Goal: Find specific page/section: Find specific page/section

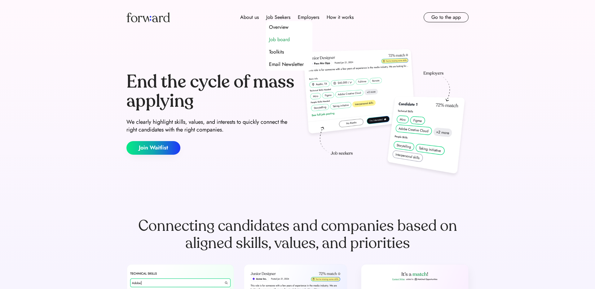
click at [279, 40] on div "Job board" at bounding box center [279, 39] width 21 height 7
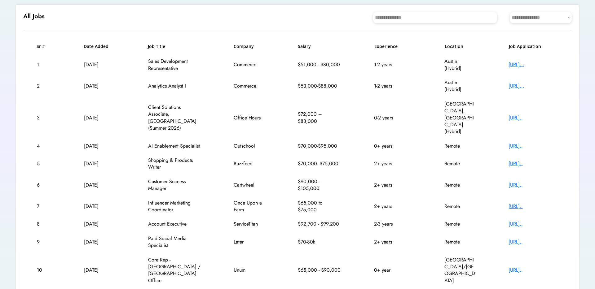
scroll to position [62, 0]
click at [512, 114] on div "https://job-boards.g..." at bounding box center [533, 117] width 50 height 7
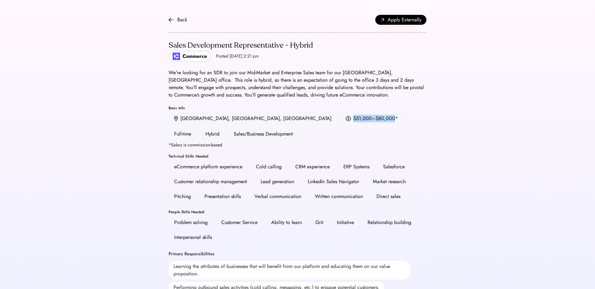
drag, startPoint x: 235, startPoint y: 118, endPoint x: 276, endPoint y: 119, distance: 40.3
click at [340, 119] on div "$51,000–$80,000 *" at bounding box center [371, 118] width 63 height 12
copy div "$51,000–$80,000"
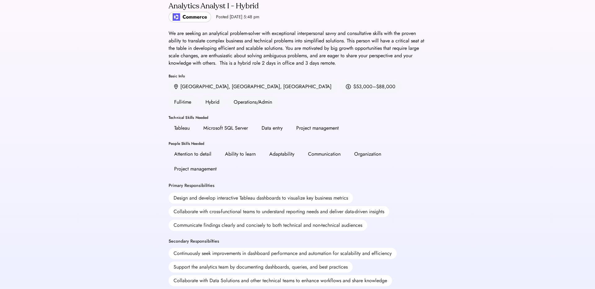
scroll to position [40, 0]
